Goal: Task Accomplishment & Management: Complete application form

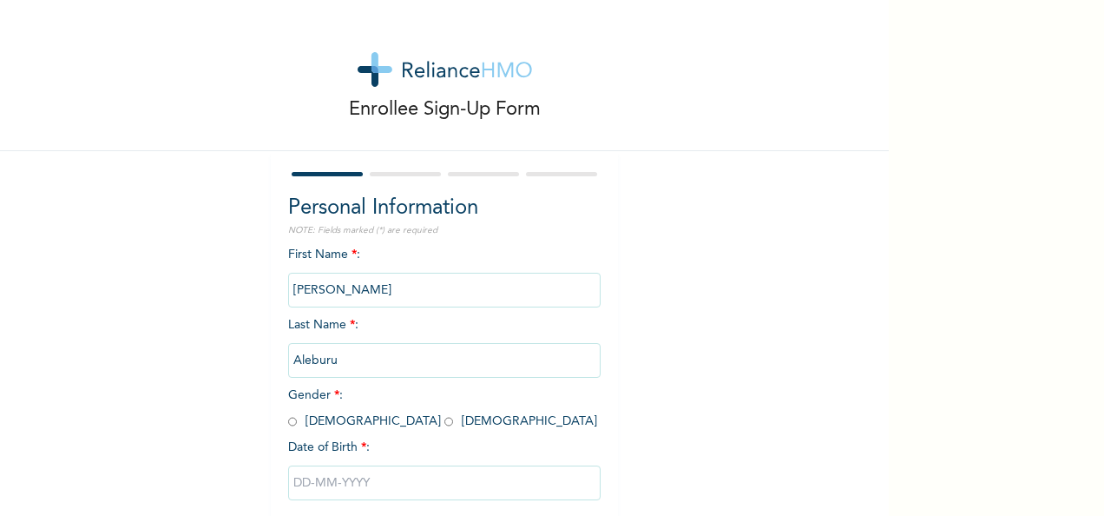
click at [444, 420] on input "radio" at bounding box center [448, 421] width 9 height 16
radio input "true"
click at [394, 483] on input "text" at bounding box center [444, 482] width 312 height 35
select select "9"
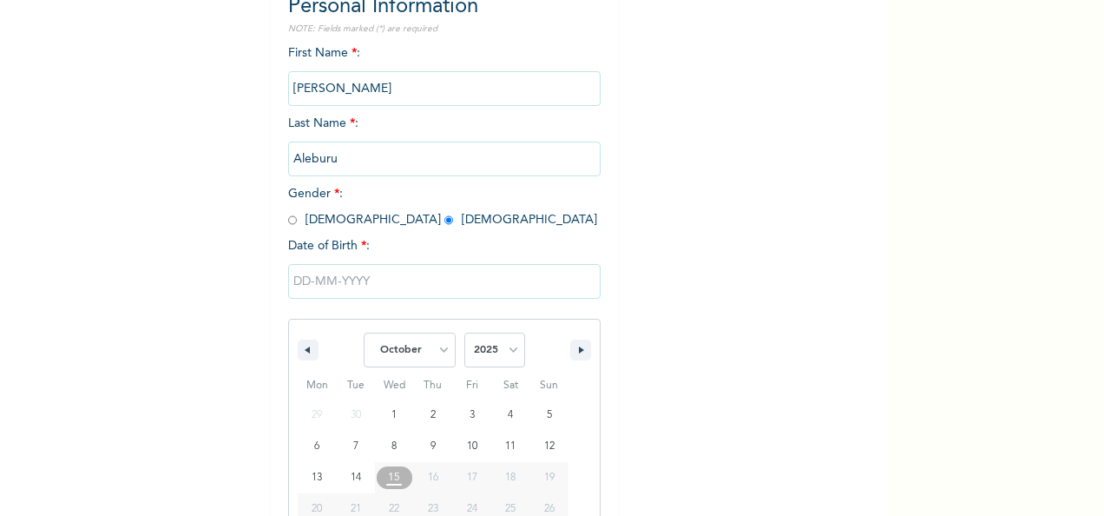
scroll to position [274, 0]
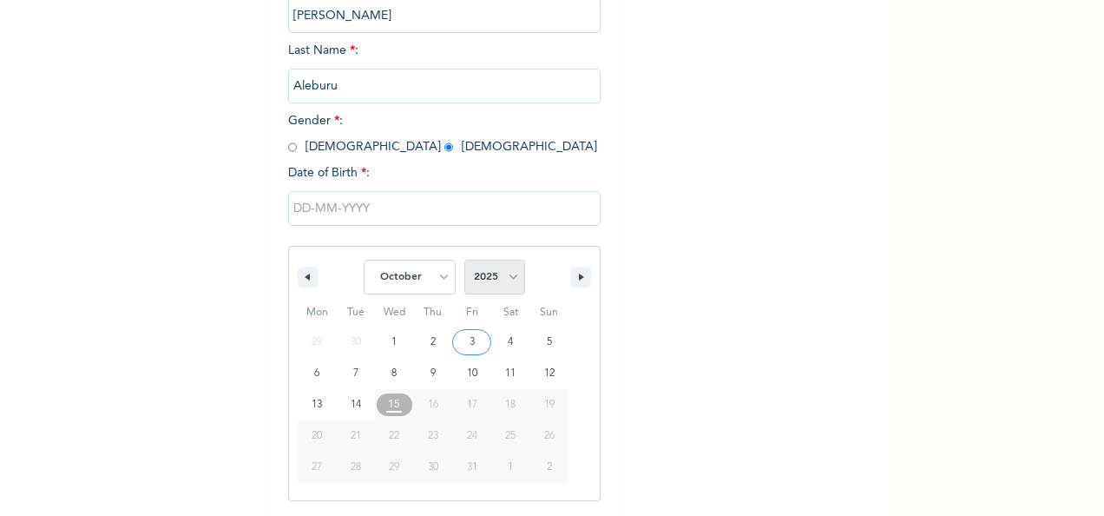
click at [504, 278] on select "2025 2024 2023 2022 2021 2020 2019 2018 2017 2016 2015 2014 2013 2012 2011 2010…" at bounding box center [494, 277] width 61 height 35
select select "2015"
click at [464, 261] on select "2025 2024 2023 2022 2021 2020 2019 2018 2017 2016 2015 2014 2013 2012 2011 2010…" at bounding box center [494, 277] width 61 height 35
type input "[DATE]"
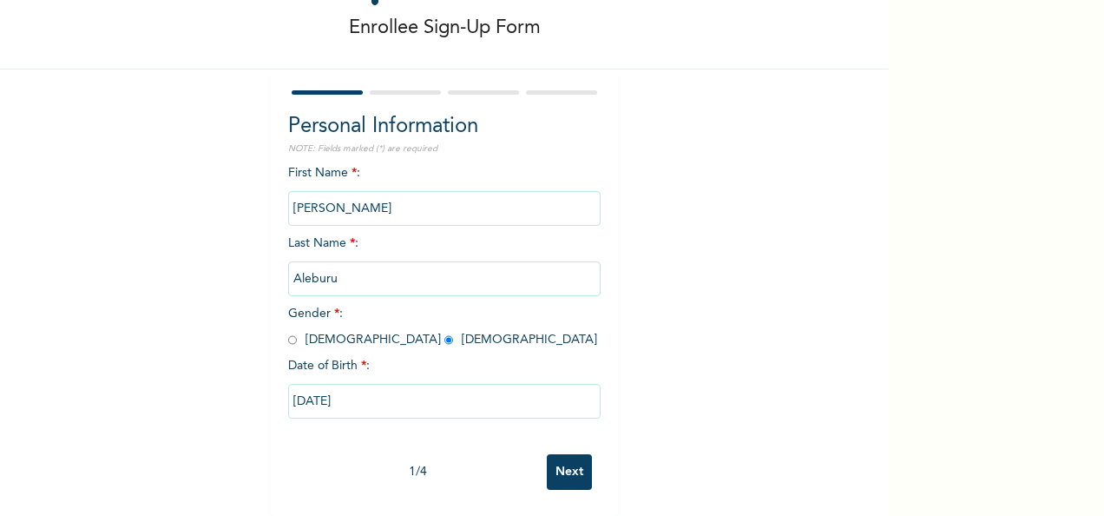
click at [567, 464] on input "Next" at bounding box center [569, 472] width 45 height 36
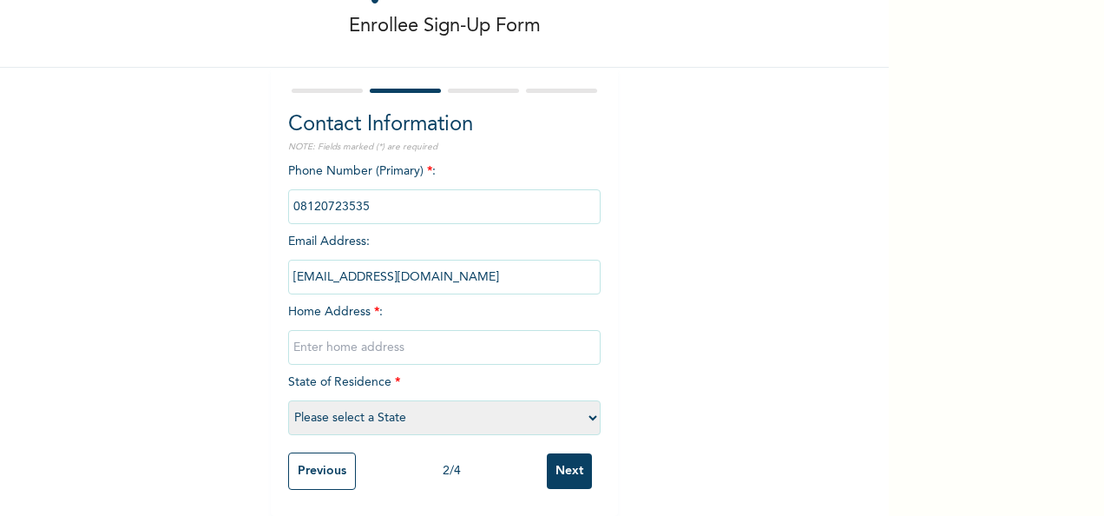
click at [333, 330] on input "text" at bounding box center [444, 347] width 312 height 35
type input "phc"
click at [585, 400] on select "Please select a State [PERSON_NAME] (FCT) [PERSON_NAME] Ibom [GEOGRAPHIC_DATA] …" at bounding box center [444, 417] width 312 height 35
select select "33"
click at [288, 400] on select "Please select a State [PERSON_NAME] (FCT) [PERSON_NAME] Ibom [GEOGRAPHIC_DATA] …" at bounding box center [444, 417] width 312 height 35
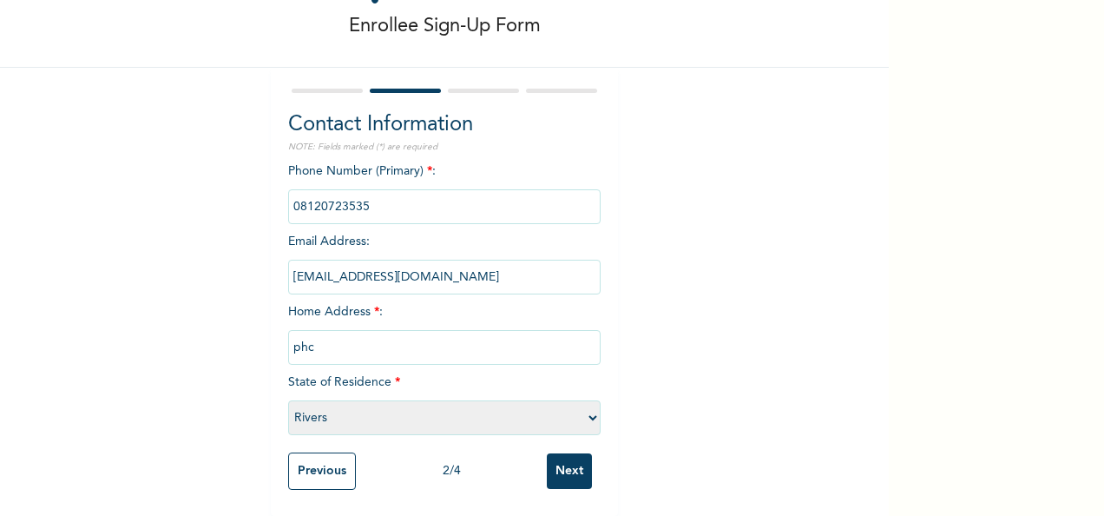
click at [563, 459] on input "Next" at bounding box center [569, 471] width 45 height 36
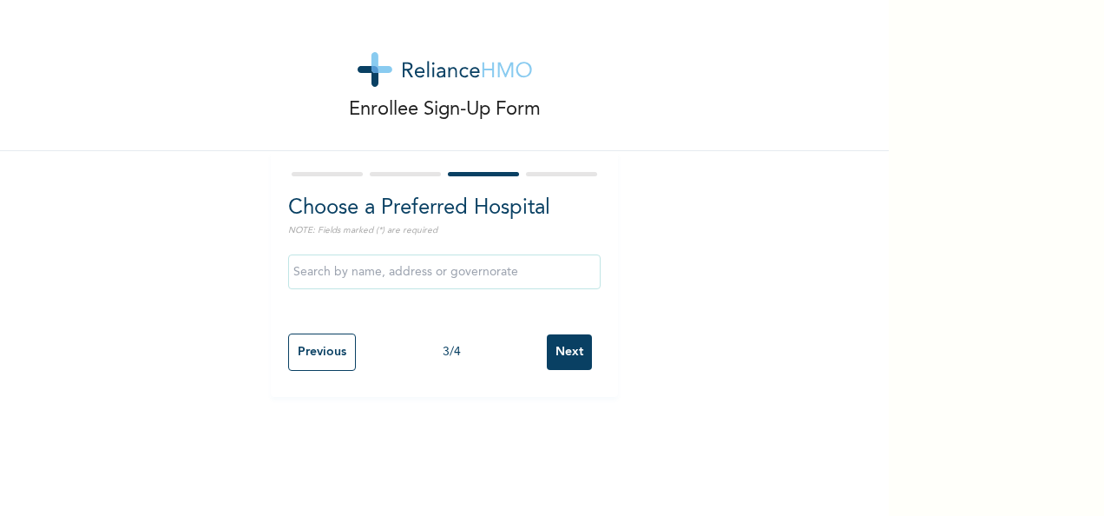
click at [457, 260] on input "text" at bounding box center [444, 271] width 312 height 35
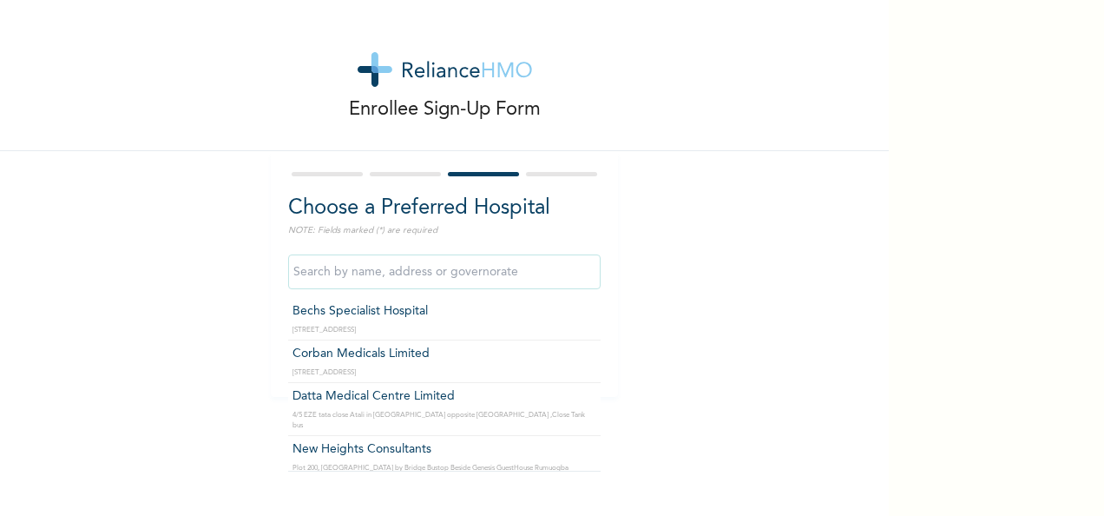
type input "Bechs Specialist Hospital"
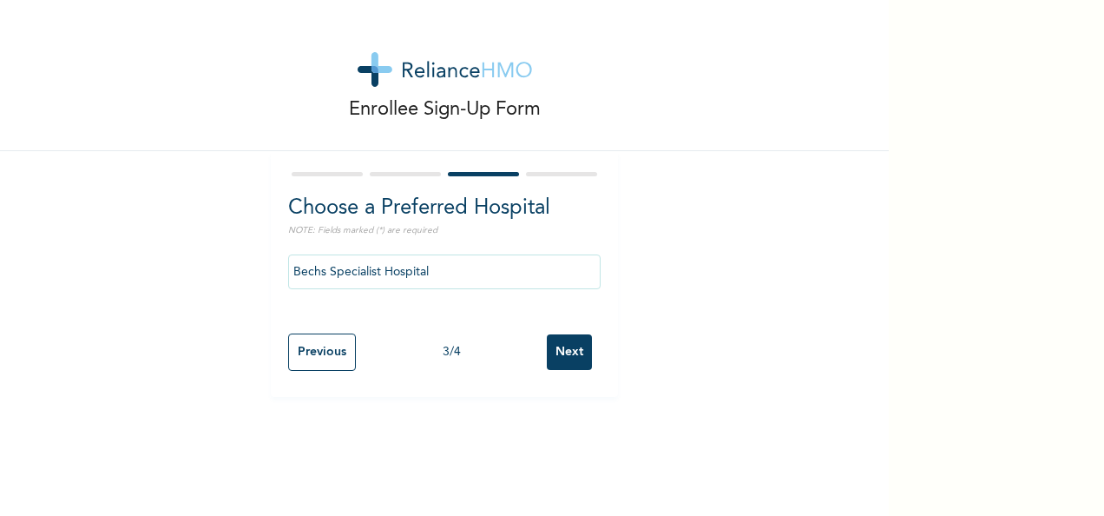
click at [554, 352] on input "Next" at bounding box center [569, 352] width 45 height 36
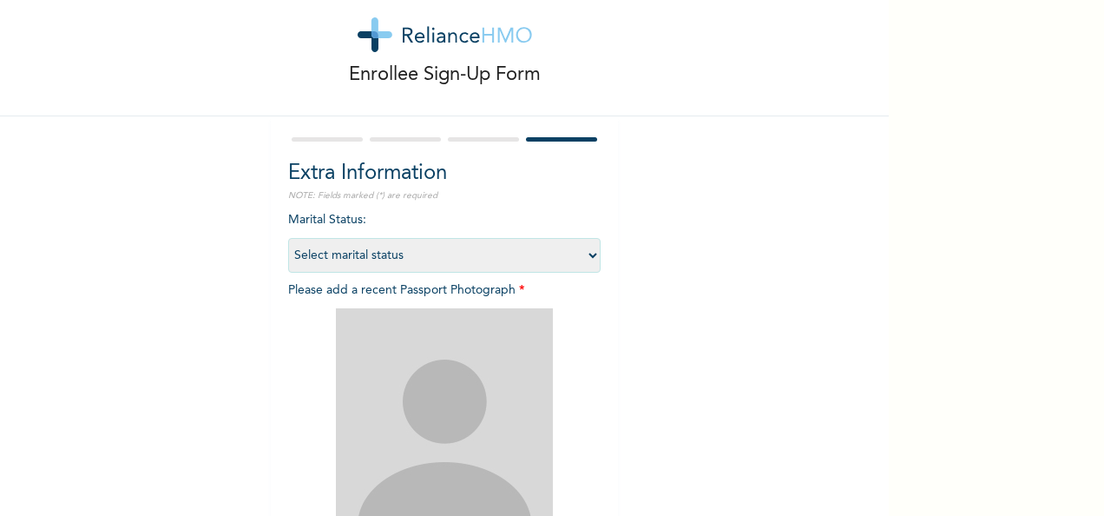
scroll to position [46, 0]
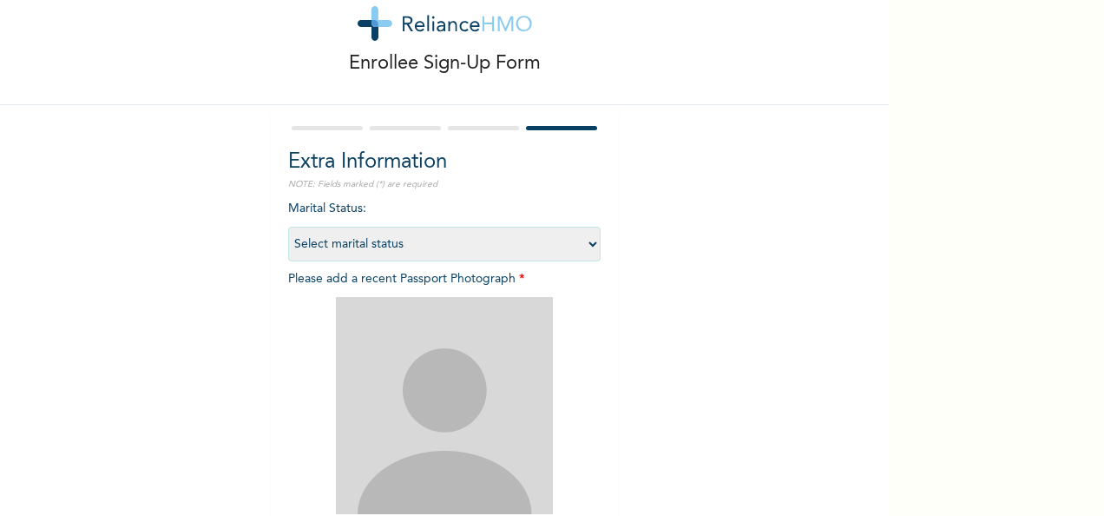
click at [583, 245] on select "Select marital status [DEMOGRAPHIC_DATA] Married [DEMOGRAPHIC_DATA] Widow/[DEMO…" at bounding box center [444, 244] width 312 height 35
select select "2"
click at [288, 227] on select "Select marital status [DEMOGRAPHIC_DATA] Married [DEMOGRAPHIC_DATA] Widow/[DEMO…" at bounding box center [444, 244] width 312 height 35
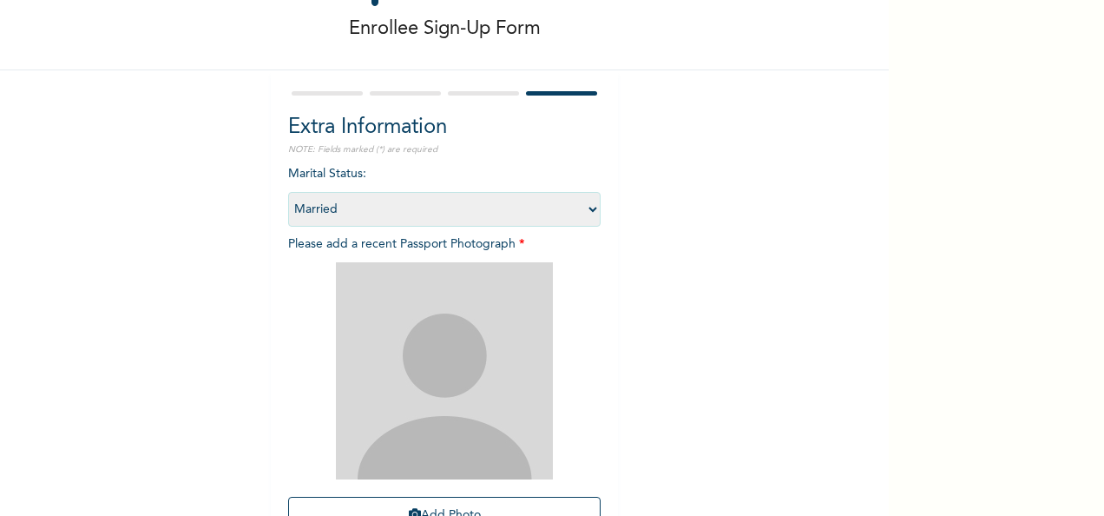
scroll to position [185, 0]
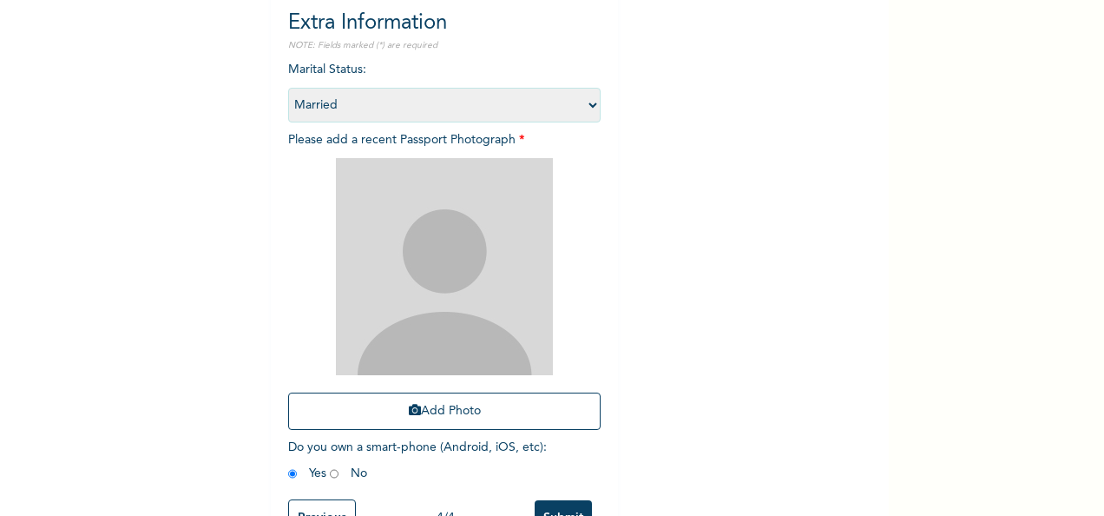
click at [219, 287] on div "Enrollee Sign-Up Form Extra Information NOTE: Fields marked (*) are required Ma…" at bounding box center [444, 188] width 889 height 747
click at [543, 427] on button "Add Photo" at bounding box center [444, 410] width 312 height 37
click at [821, 338] on div "Enrollee Sign-Up Form Extra Information NOTE: Fields marked (*) are required Ma…" at bounding box center [444, 188] width 889 height 747
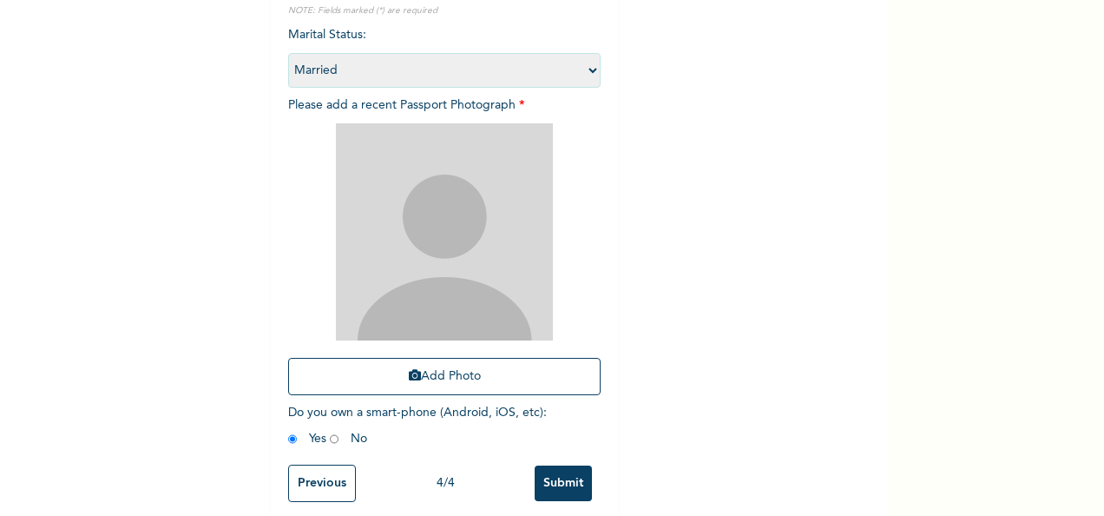
scroll to position [247, 0]
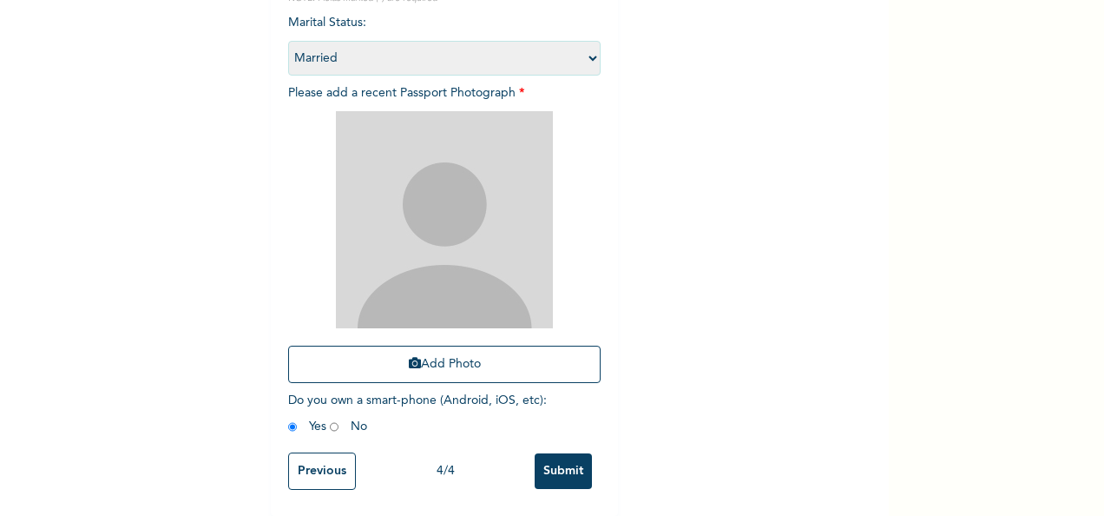
click at [322, 457] on input "Previous" at bounding box center [322, 470] width 68 height 37
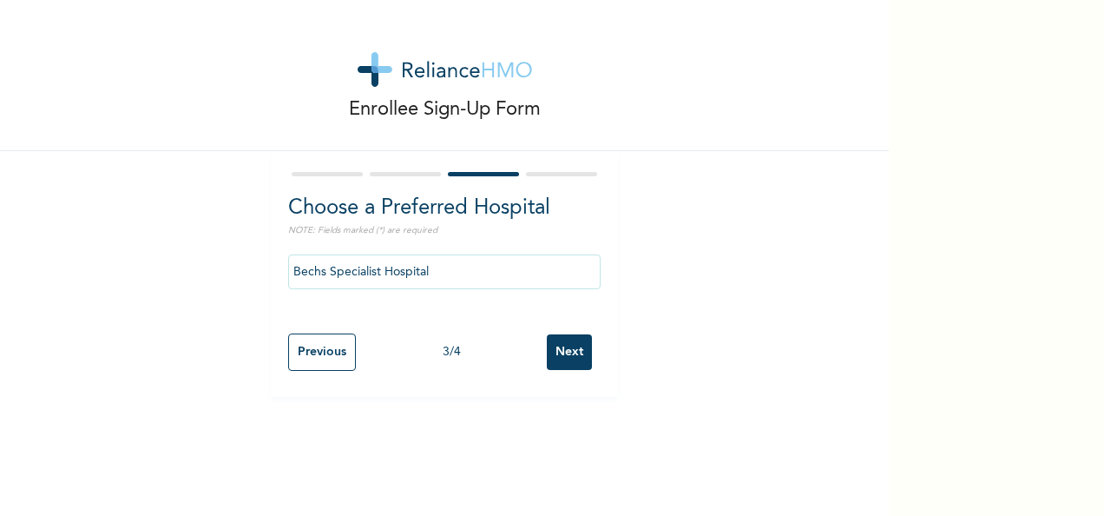
click at [319, 349] on input "Previous" at bounding box center [322, 351] width 68 height 37
select select "33"
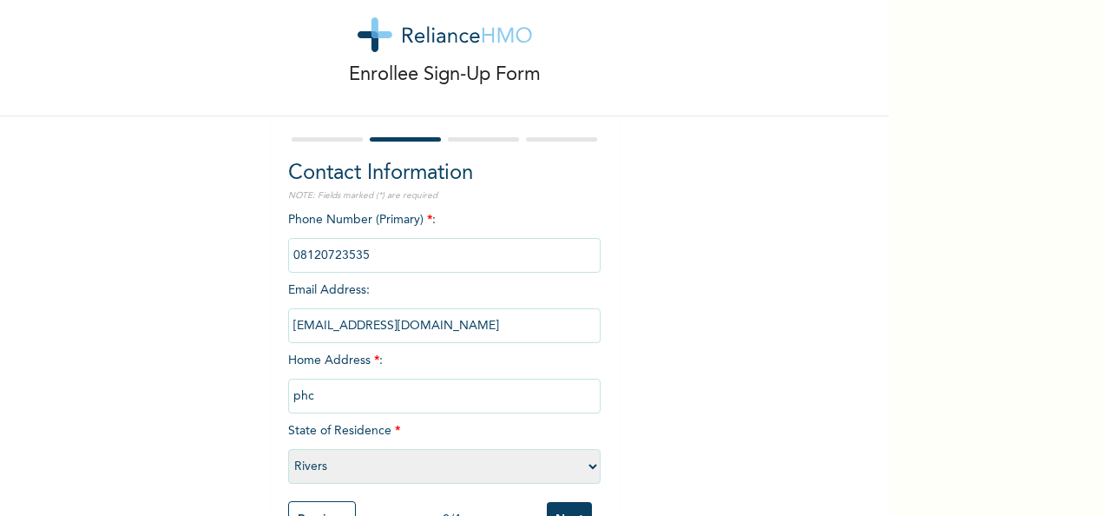
scroll to position [99, 0]
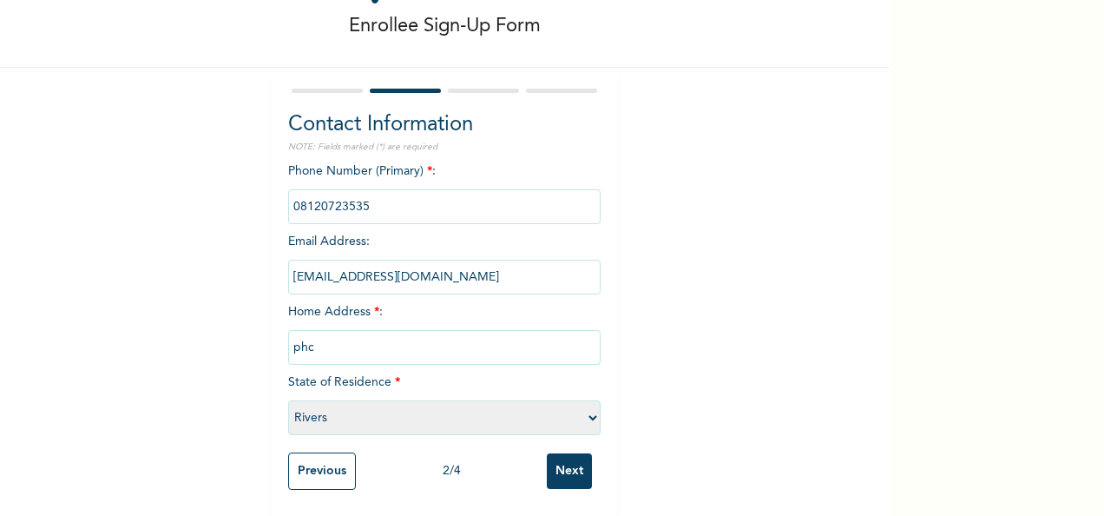
click at [316, 460] on input "Previous" at bounding box center [322, 470] width 68 height 37
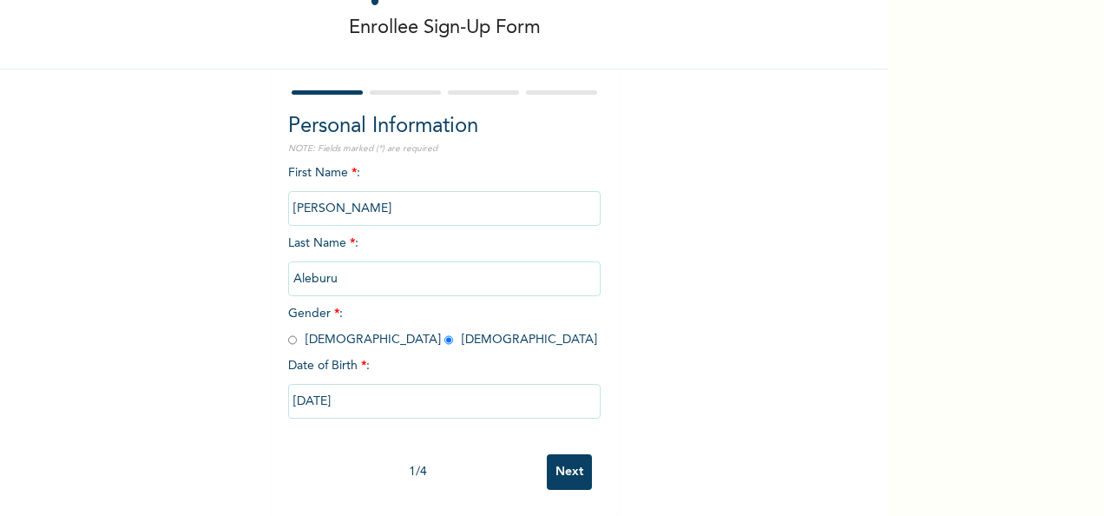
click at [1058, 101] on div "Enrollee Sign-Up Form Personal Information NOTE: Fields marked (*) are required…" at bounding box center [552, 258] width 1104 height 516
